Goal: Transaction & Acquisition: Purchase product/service

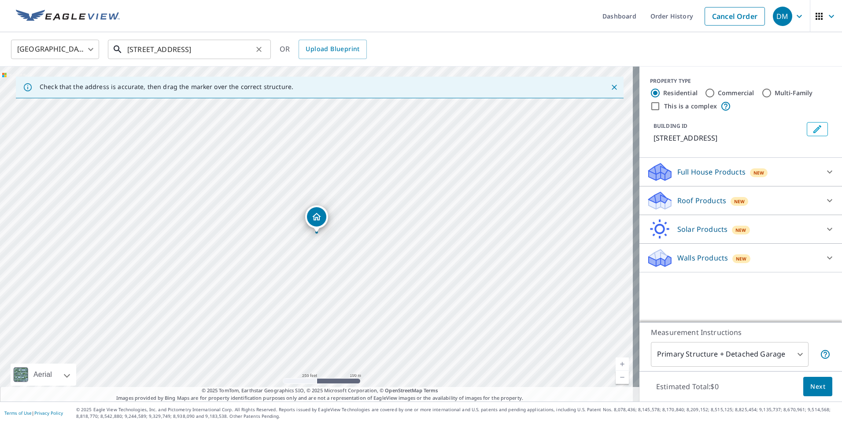
click at [232, 45] on input "[STREET_ADDRESS]" at bounding box center [189, 49] width 125 height 25
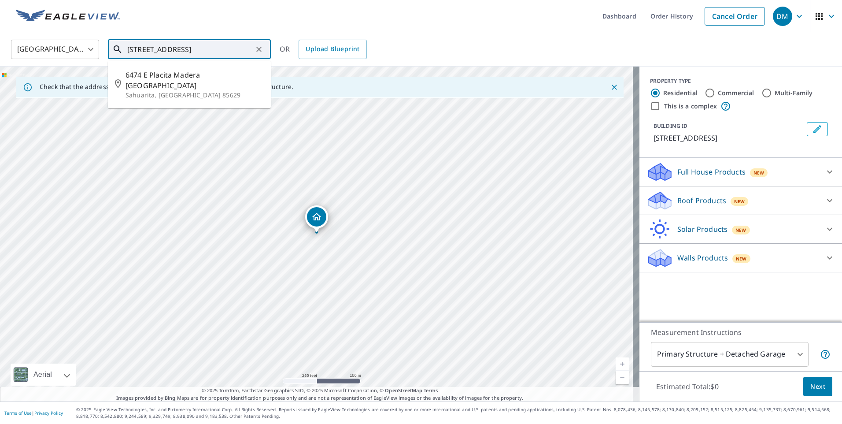
click at [258, 48] on icon "Clear" at bounding box center [258, 49] width 5 height 5
click at [213, 82] on p "[GEOGRAPHIC_DATA]" at bounding box center [194, 84] width 138 height 9
type input "[STREET_ADDRESS]"
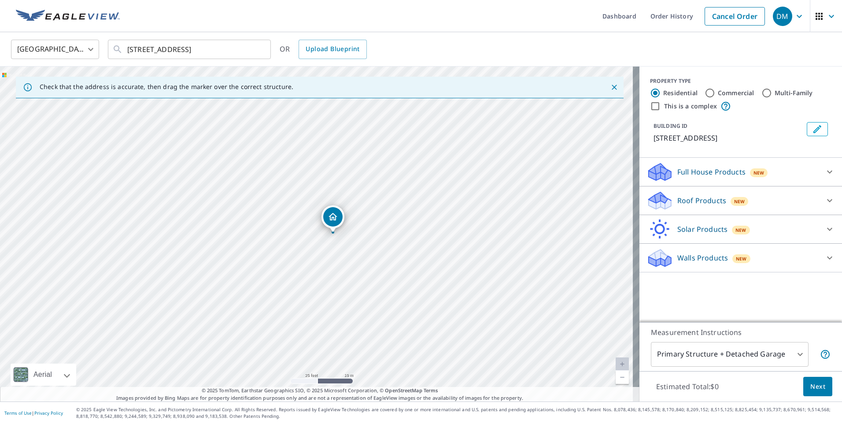
drag, startPoint x: 210, startPoint y: 273, endPoint x: 228, endPoint y: 273, distance: 18.1
click at [228, 273] on div "[STREET_ADDRESS]" at bounding box center [319, 233] width 639 height 335
click at [688, 201] on p "Roof Products" at bounding box center [701, 200] width 49 height 11
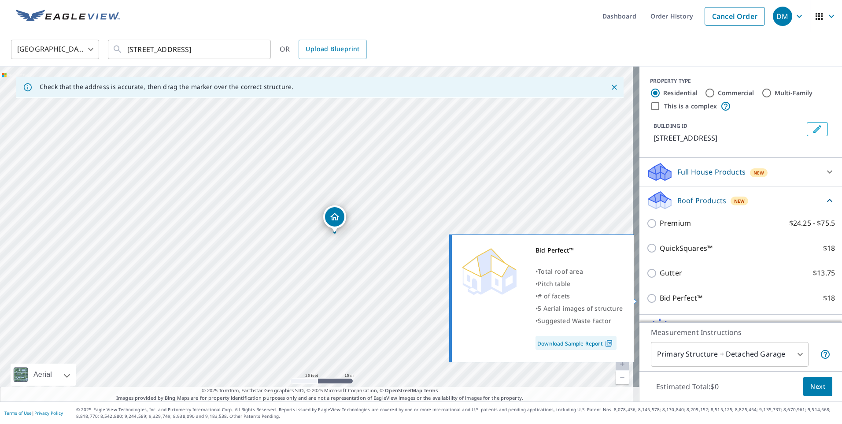
click at [666, 297] on p "Bid Perfect™" at bounding box center [680, 297] width 43 height 11
click at [659, 297] on input "Bid Perfect™ $18" at bounding box center [652, 298] width 13 height 11
checkbox input "true"
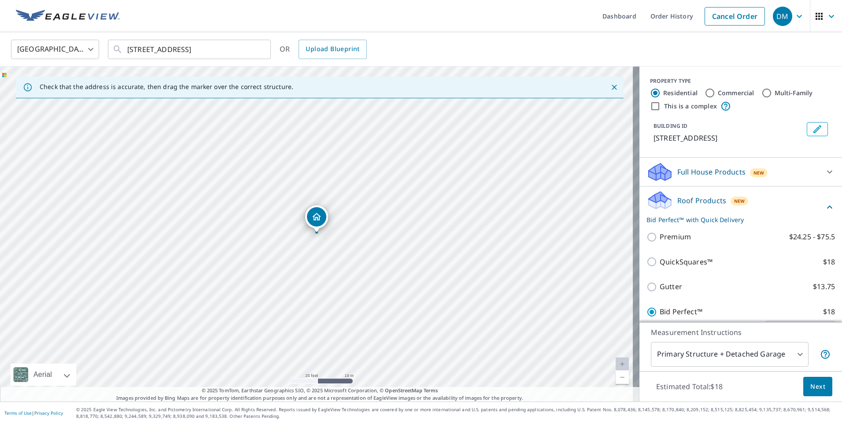
click at [812, 384] on span "Next" at bounding box center [817, 386] width 15 height 11
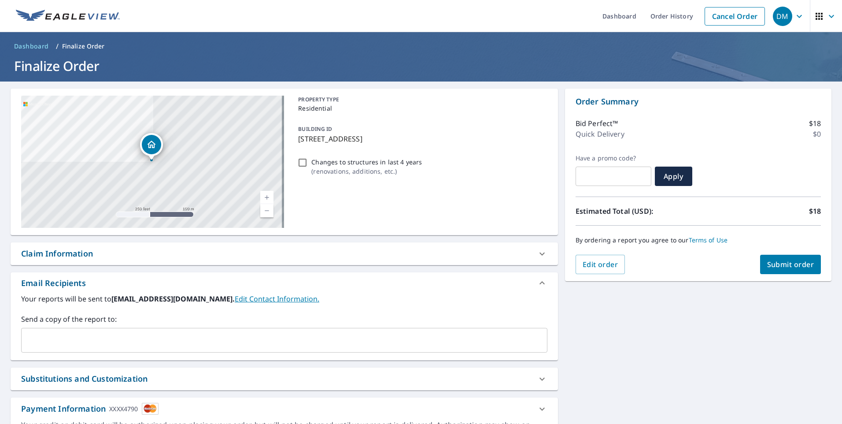
click at [782, 265] on span "Submit order" at bounding box center [790, 264] width 47 height 10
checkbox input "true"
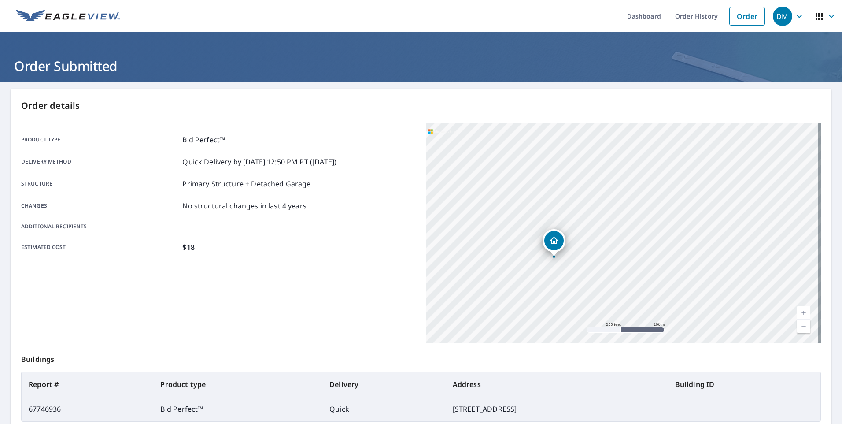
drag, startPoint x: 494, startPoint y: 291, endPoint x: 578, endPoint y: 262, distance: 88.5
click at [578, 262] on div "[STREET_ADDRESS]" at bounding box center [623, 233] width 394 height 220
drag, startPoint x: 581, startPoint y: 261, endPoint x: 590, endPoint y: 262, distance: 8.8
click at [590, 262] on div "[STREET_ADDRESS]" at bounding box center [623, 233] width 394 height 220
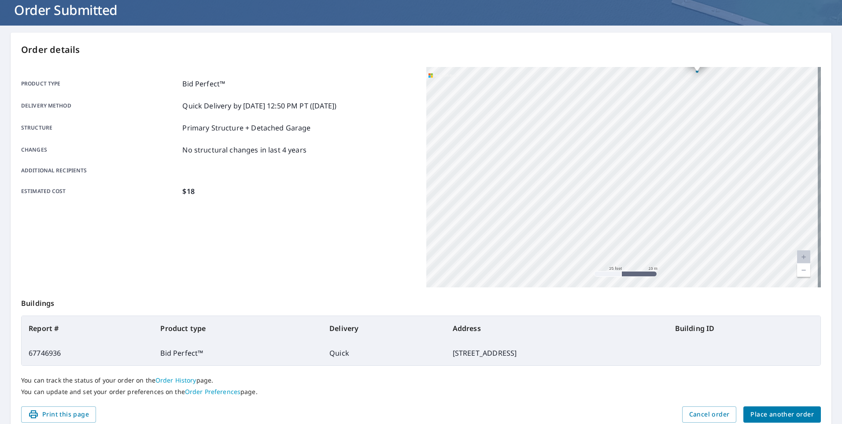
scroll to position [51, 0]
